Goal: Task Accomplishment & Management: Complete application form

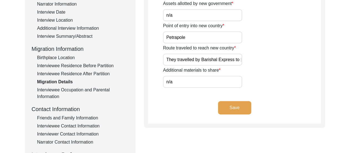
scroll to position [105, 0]
click at [73, 36] on div "Interview Summary/Abstract" at bounding box center [83, 36] width 92 height 7
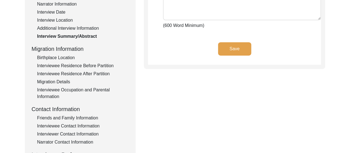
click at [211, 9] on textarea "Interview Summary/Abstract" at bounding box center [242, 3] width 158 height 33
paste textarea "Lore ip 0do si Ametcons, 6952, Adipi Elit sed doei te Incididuntu Labore etd Ma…"
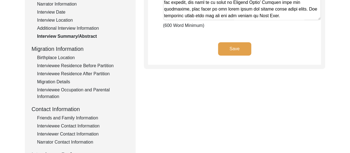
scroll to position [314, 0]
type textarea "Lore ip 0do si Ametcons, 6952, Adipi Elit sed doei te Incididuntu Labore etd Ma…"
click at [239, 46] on button "Save" at bounding box center [234, 48] width 33 height 13
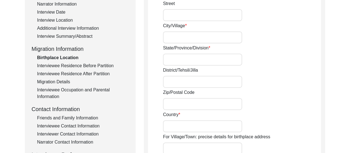
type input "Naihati,"
type input "Province of [GEOGRAPHIC_DATA],"
type input "24 Parganas,"
type input "[GEOGRAPHIC_DATA]"
type input "Naihati, [GEOGRAPHIC_DATA], [GEOGRAPHIC_DATA]"
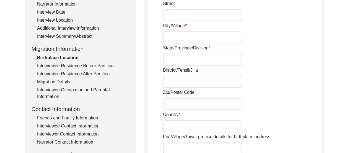
type input "22.890361177346637"
type input "88.42185098668165"
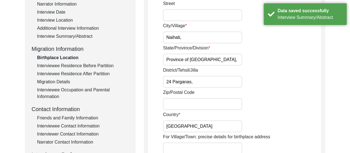
scroll to position [116, 0]
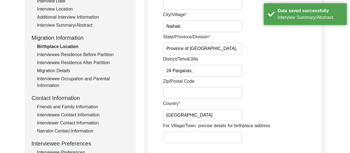
click at [72, 130] on div "Narrator Contact Information" at bounding box center [83, 130] width 92 height 7
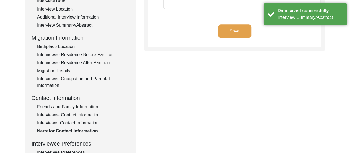
type textarea "[PERSON_NAME] Contact number: [PHONE_NUMBER] Email: [EMAIL_ADDRESS][DOMAIN_NAME]"
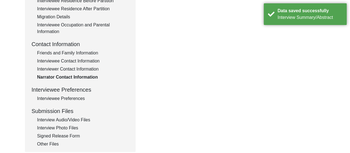
scroll to position [182, 0]
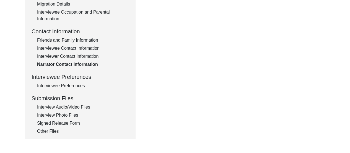
click at [58, 107] on div "Interview Audio/Video Files" at bounding box center [83, 107] width 92 height 7
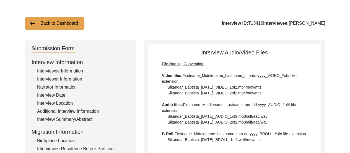
scroll to position [33, 0]
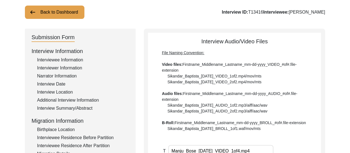
click at [57, 57] on div "Interviewee Information" at bounding box center [83, 59] width 92 height 7
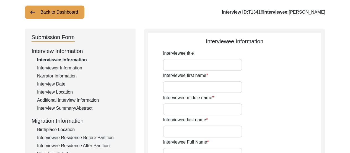
type input "Manju"
type input "n/a"
type input "Bose"
type input "[PERSON_NAME]"
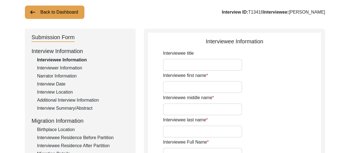
type input "[DATE]"
type input "88"
type input "[DEMOGRAPHIC_DATA]"
type input "Bengali"
type input "[DEMOGRAPHIC_DATA]"
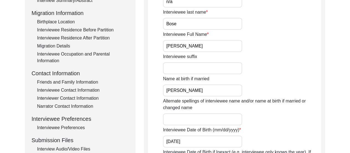
scroll to position [144, 0]
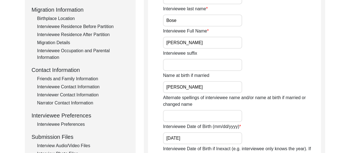
click at [62, 82] on div "Friends and Family Information" at bounding box center [83, 78] width 92 height 7
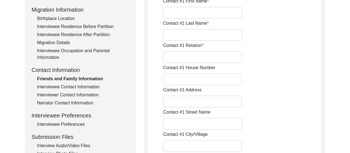
type input "[PERSON_NAME]"
type input "Bose"
type input "Paternal granddaughter"
type input "AE689,"
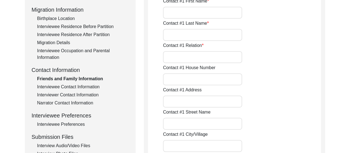
type input "Sector 1,"
type input "[GEOGRAPHIC_DATA],"
type input "North 24 Parganas,"
type input "[GEOGRAPHIC_DATA],"
type input "700064"
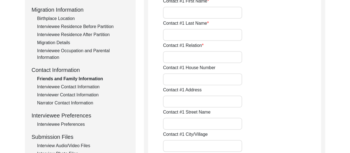
type input "[GEOGRAPHIC_DATA]"
type input "7044043357"
type input "[EMAIL_ADDRESS][DOMAIN_NAME]"
type input "[PERSON_NAME]"
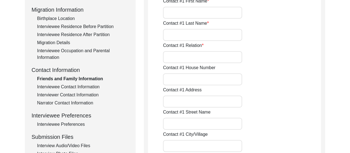
type input "Dhar"
type input "Daughter-in-law"
type input "AE689,"
type input "Sector 1,"
type input "[GEOGRAPHIC_DATA],"
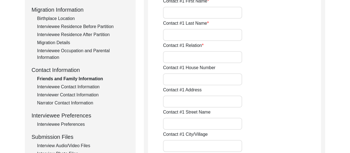
type input "North 24 Parganas,"
type input "[GEOGRAPHIC_DATA],"
type input "700064"
type input "[GEOGRAPHIC_DATA]"
type input "9830385377"
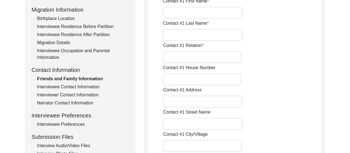
type input "[EMAIL_ADDRESS][DOMAIN_NAME]"
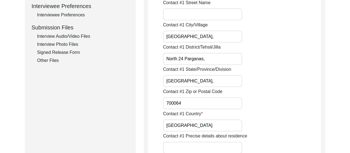
scroll to position [244, 0]
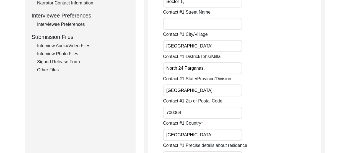
click at [60, 52] on div "Interview Photo Files" at bounding box center [83, 53] width 92 height 7
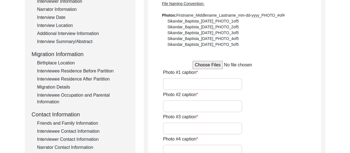
scroll to position [111, 0]
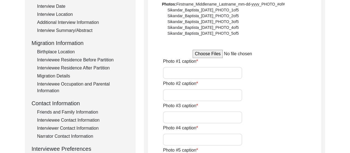
click at [214, 56] on input "file" at bounding box center [235, 54] width 84 height 8
click at [205, 55] on input "file" at bounding box center [235, 54] width 84 height 8
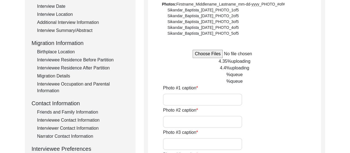
click at [215, 55] on input "file" at bounding box center [235, 54] width 84 height 8
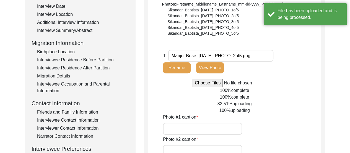
type input "C:\fakepath\Manju_Bose_[DATE]_PHOTO_3of5.png"
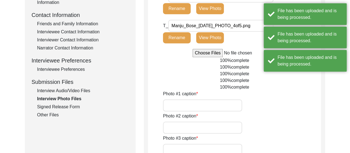
scroll to position [199, 0]
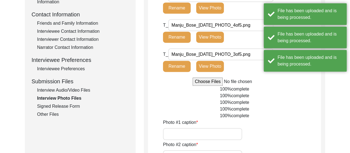
click at [202, 136] on input "Photo #1 caption" at bounding box center [202, 134] width 79 height 12
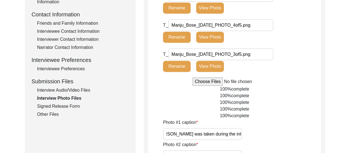
scroll to position [0, 48]
click at [195, 136] on input "This photograph of [PERSON_NAME] was taken during the interview." at bounding box center [202, 134] width 79 height 12
type input "This photograph of [PERSON_NAME] was taken during the interview."
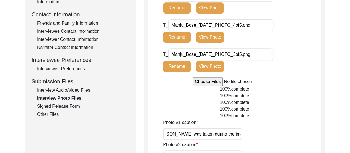
scroll to position [0, 0]
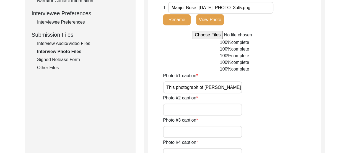
scroll to position [275, 0]
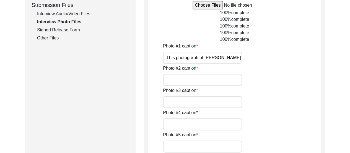
click at [203, 82] on input "Photo #2 caption" at bounding box center [202, 80] width 79 height 12
paste input "This photograph of [PERSON_NAME] was taken during the interview."
type input "This photograph of [PERSON_NAME] was taken during the interview."
click at [205, 102] on input "Photo #3 caption" at bounding box center [202, 102] width 79 height 12
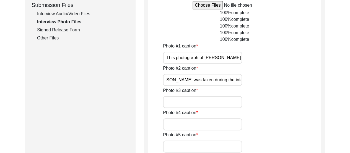
scroll to position [0, 0]
paste input "This photograph of [PERSON_NAME] was taken during the interview."
type input "This photograph of [PERSON_NAME] was taken during the interview."
click at [193, 126] on input "Photo #4 caption" at bounding box center [202, 124] width 79 height 12
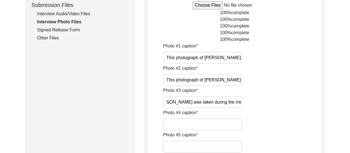
scroll to position [0, 0]
paste input "This photograph of [PERSON_NAME] was taken during the interview."
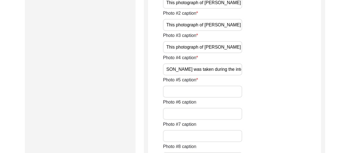
scroll to position [361, 0]
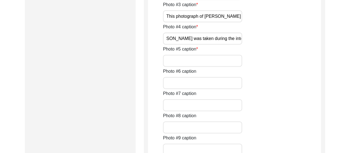
type input "This photograph of [PERSON_NAME] was taken during the interview."
click at [213, 58] on input "Photo #5 caption" at bounding box center [202, 61] width 79 height 12
paste input "This photograph of [PERSON_NAME] was taken during the interview."
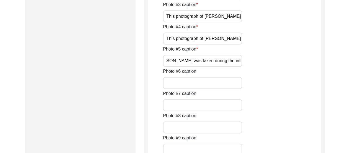
type input "This photograph of [PERSON_NAME] was taken during the interview."
click at [335, 73] on div "Back to Dashboard Interview ID: T13416 Interviewee: [PERSON_NAME] Submission Fo…" at bounding box center [175, 26] width 350 height 731
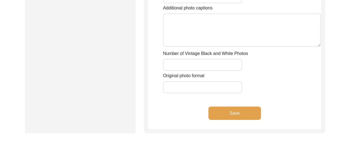
scroll to position [577, 0]
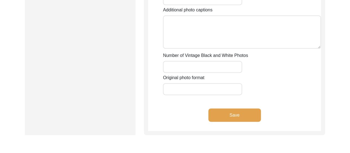
click at [218, 67] on input "Number of Vintage Black and White Photos" at bounding box center [202, 67] width 79 height 12
type input "n/a"
click at [209, 89] on input "Original photo format" at bounding box center [202, 89] width 79 height 12
type input "jpg"
click at [229, 113] on button "Save" at bounding box center [234, 114] width 53 height 13
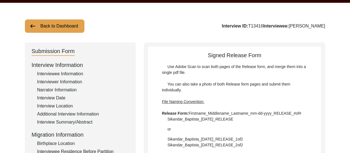
scroll to position [0, 0]
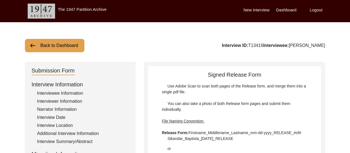
click at [286, 11] on label "Dashboard" at bounding box center [286, 10] width 20 height 6
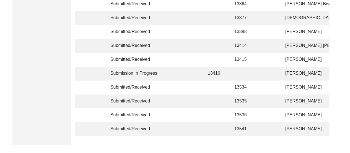
scroll to position [180, 0]
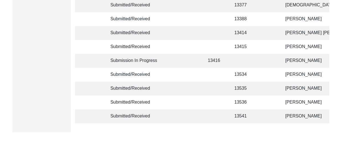
click at [269, 58] on td at bounding box center [268, 61] width 17 height 14
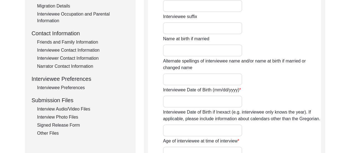
type input "Manju"
type input "n/a"
type input "Bose"
type input "[PERSON_NAME]"
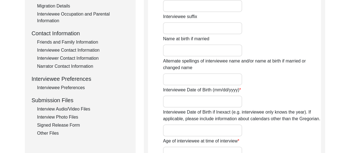
type input "[DATE]"
type input "88"
type input "[DEMOGRAPHIC_DATA]"
type input "Bengali"
type input "[DEMOGRAPHIC_DATA]"
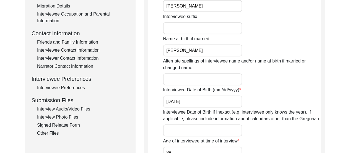
scroll to position [192, 0]
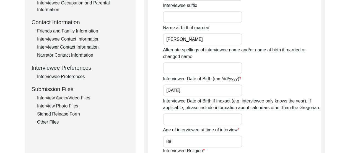
click at [62, 76] on div "Interviewee Preferences" at bounding box center [83, 76] width 92 height 7
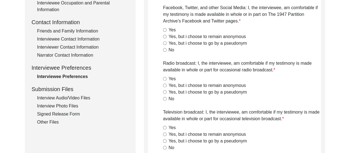
radio input "true"
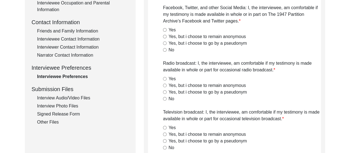
radio input "true"
click at [70, 98] on div "Interview Audio/Video Files" at bounding box center [83, 97] width 92 height 7
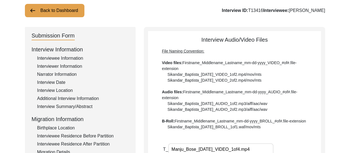
scroll to position [0, 0]
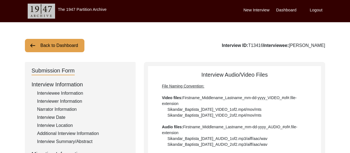
click at [285, 13] on div "New Interview Dashboard Logout" at bounding box center [297, 11] width 107 height 22
click at [283, 10] on label "Dashboard" at bounding box center [286, 10] width 20 height 6
